Goal: Task Accomplishment & Management: Use online tool/utility

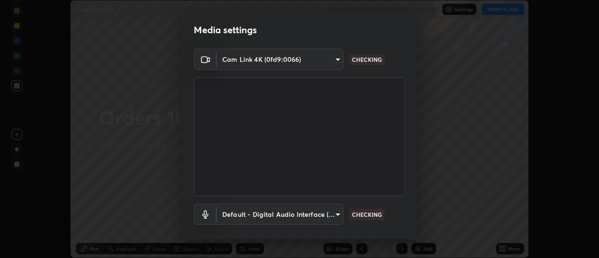
scroll to position [49, 0]
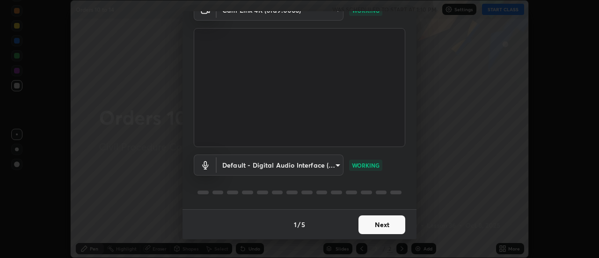
click at [383, 226] on button "Next" at bounding box center [382, 224] width 47 height 19
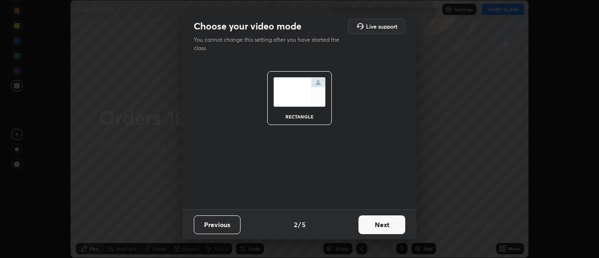
scroll to position [0, 0]
click at [383, 225] on button "Next" at bounding box center [382, 224] width 47 height 19
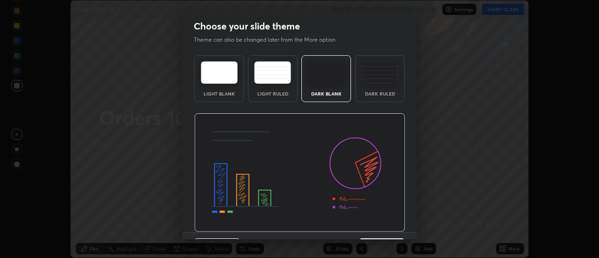
scroll to position [23, 0]
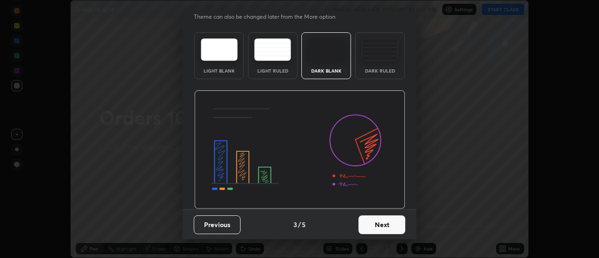
click at [384, 226] on button "Next" at bounding box center [382, 224] width 47 height 19
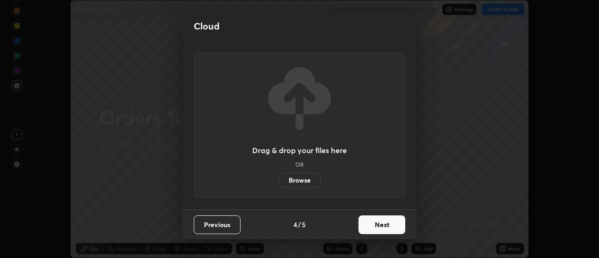
scroll to position [0, 0]
click at [384, 226] on button "Next" at bounding box center [382, 224] width 47 height 19
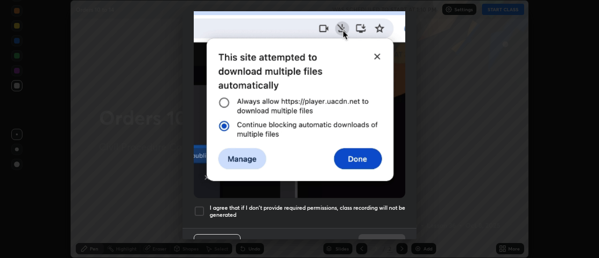
scroll to position [240, 0]
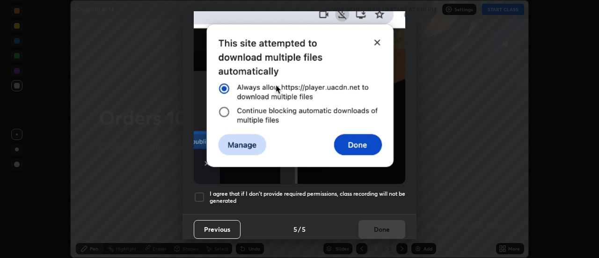
click at [376, 190] on h5 "I agree that if I don't provide required permissions, class recording will not …" at bounding box center [308, 197] width 196 height 15
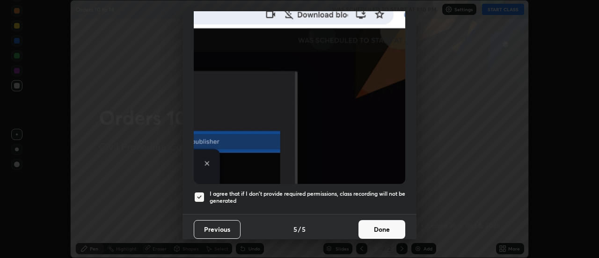
click at [376, 224] on button "Done" at bounding box center [382, 229] width 47 height 19
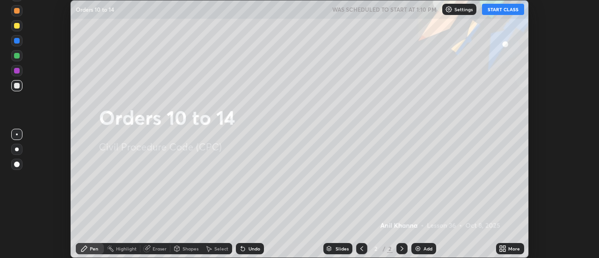
click at [509, 249] on div "More" at bounding box center [510, 248] width 28 height 11
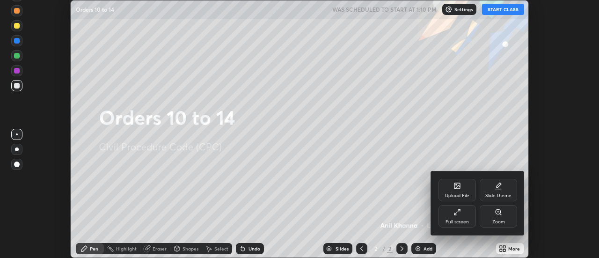
click at [505, 189] on div "Slide theme" at bounding box center [498, 190] width 37 height 22
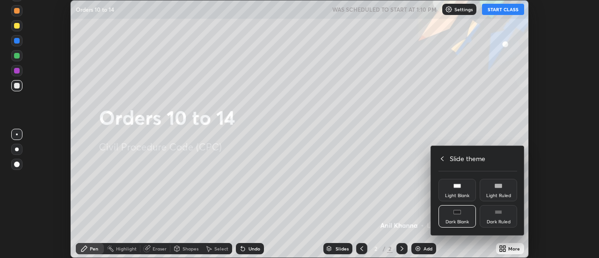
click at [460, 191] on div "Light Blank" at bounding box center [457, 190] width 37 height 22
click at [427, 248] on div at bounding box center [299, 129] width 599 height 258
click at [426, 247] on div "Upload File Slide theme Full screen Zoom Slide theme Light Blank Light Ruled Da…" at bounding box center [299, 129] width 599 height 258
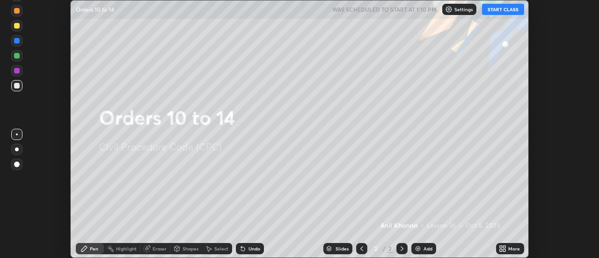
click at [431, 247] on div "Add" at bounding box center [428, 248] width 9 height 5
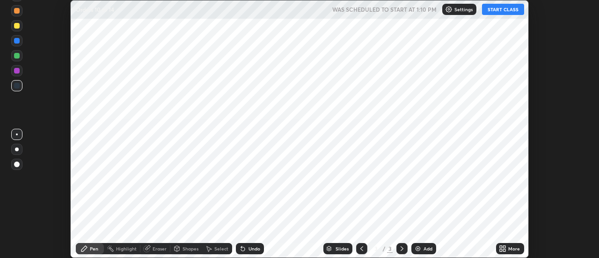
click at [500, 9] on button "START CLASS" at bounding box center [503, 9] width 42 height 11
